Goal: Task Accomplishment & Management: Use online tool/utility

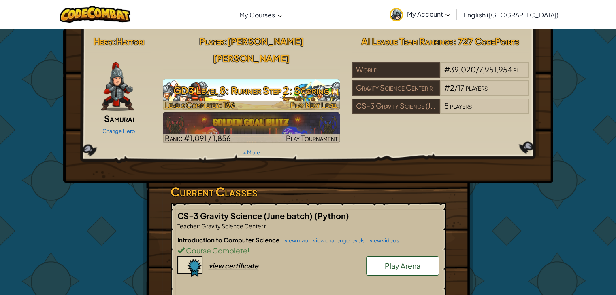
click at [300, 81] on h3 "GD3 Level 8: Runner Step 2: Scoring" at bounding box center [251, 90] width 177 height 18
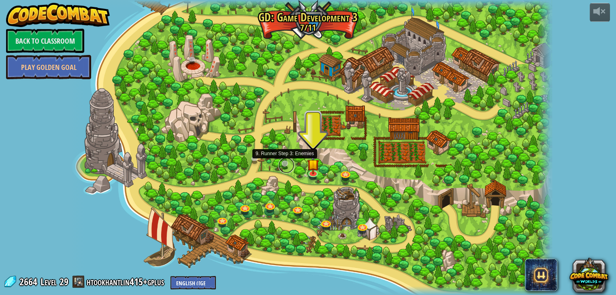
click at [286, 166] on link at bounding box center [286, 165] width 16 height 16
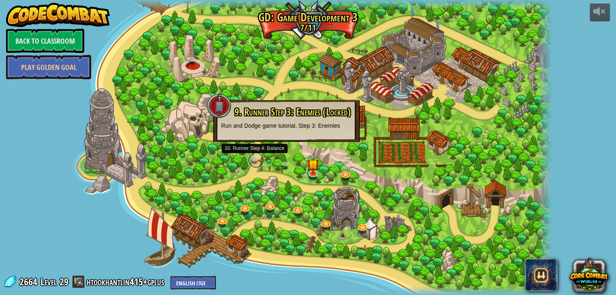
click at [263, 161] on link at bounding box center [256, 160] width 16 height 16
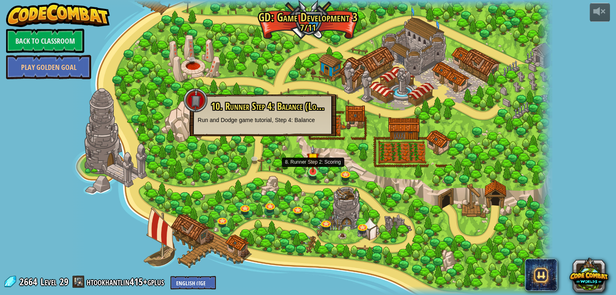
click at [309, 170] on img at bounding box center [312, 159] width 12 height 28
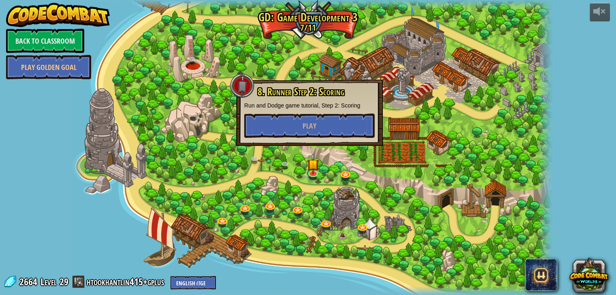
click at [542, 136] on div at bounding box center [544, 147] width 15 height 295
click at [463, 51] on div at bounding box center [310, 147] width 481 height 295
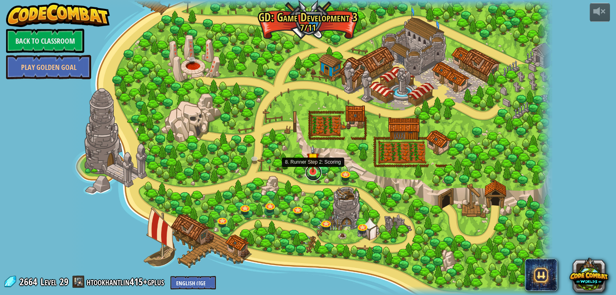
click at [314, 176] on link at bounding box center [313, 173] width 16 height 16
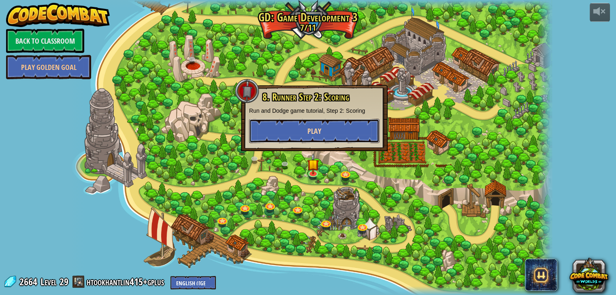
click at [309, 135] on span "Play" at bounding box center [314, 131] width 14 height 10
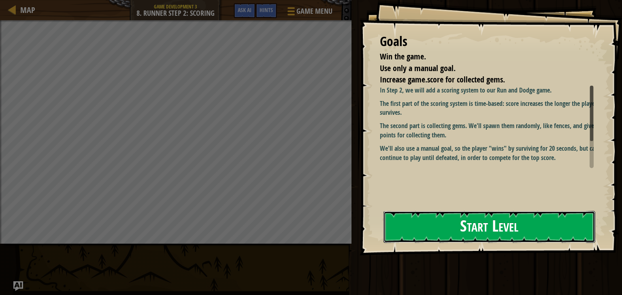
click at [459, 235] on button "Start Level" at bounding box center [489, 227] width 212 height 32
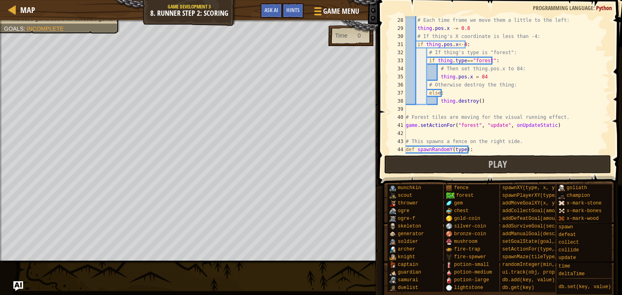
scroll to position [267, 0]
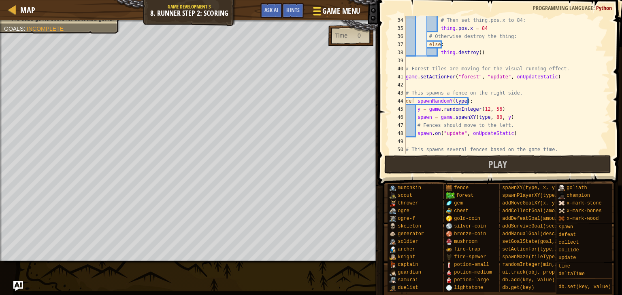
click at [313, 4] on button "Game Menu" at bounding box center [335, 13] width 59 height 20
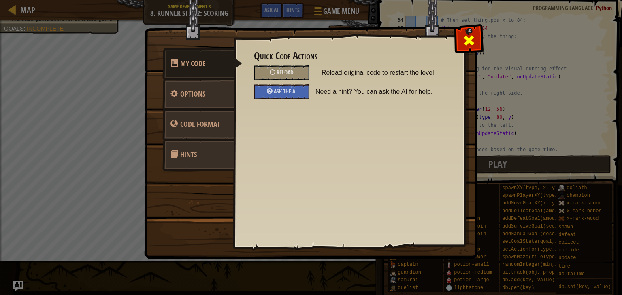
click at [468, 32] on div at bounding box center [468, 38] width 25 height 25
